Goal: Information Seeking & Learning: Learn about a topic

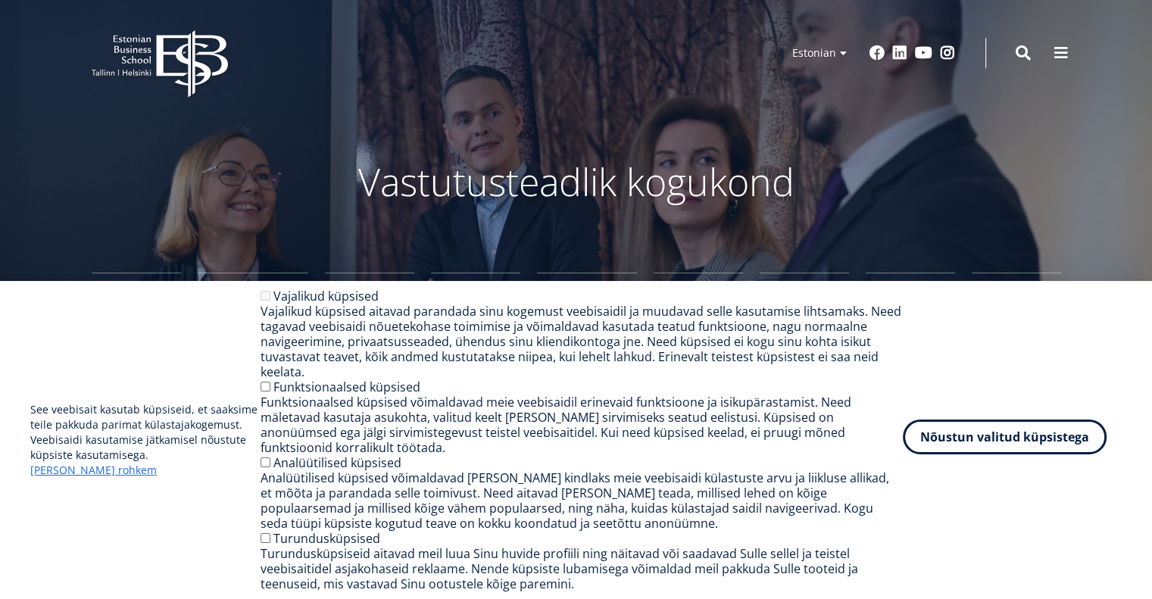
click at [1023, 454] on button "Nõustun valitud küpsistega" at bounding box center [1004, 436] width 204 height 35
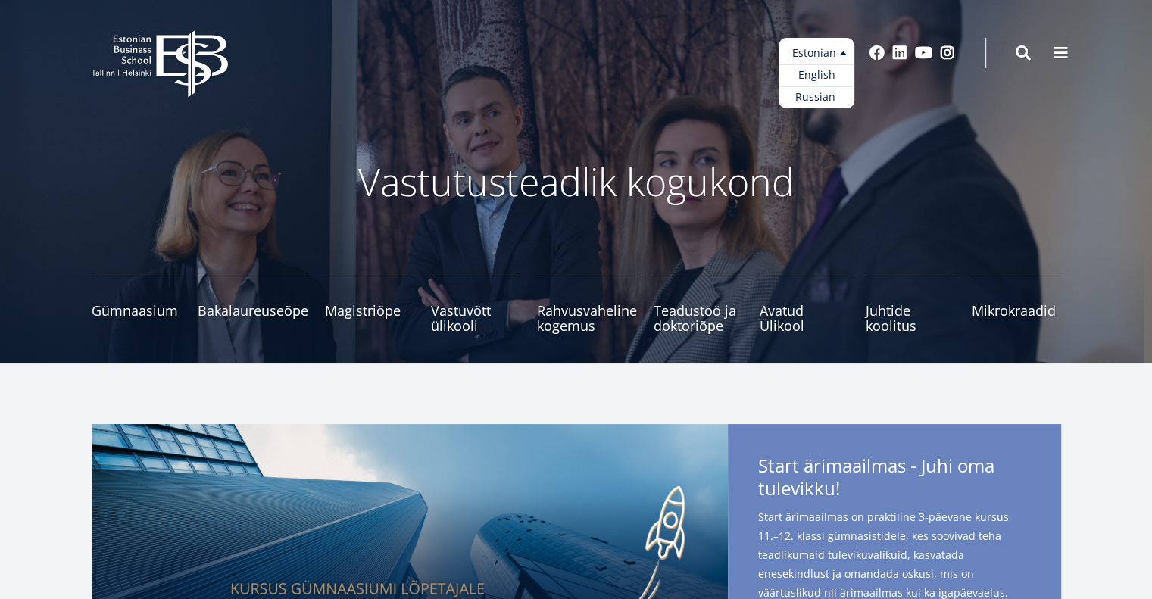
click at [837, 58] on ul "Estonian English Russian" at bounding box center [816, 73] width 76 height 70
click at [821, 73] on link "English" at bounding box center [816, 75] width 76 height 22
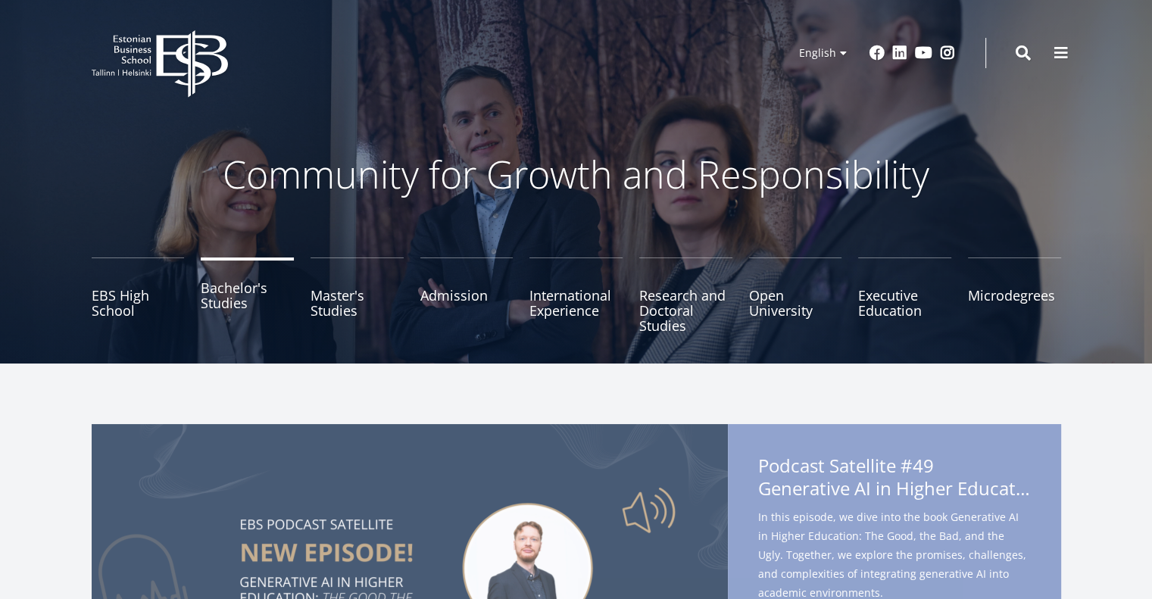
click at [229, 299] on link "Bachelor's Studies" at bounding box center [247, 295] width 93 height 76
